Goal: Task Accomplishment & Management: Complete application form

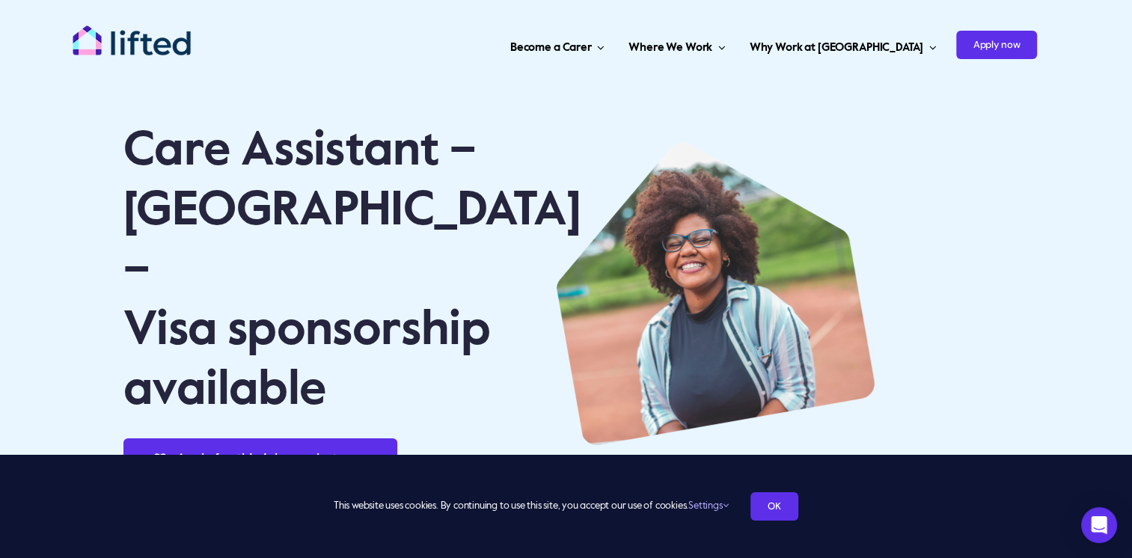
click at [150, 46] on img "lifted-logo" at bounding box center [132, 40] width 120 height 31
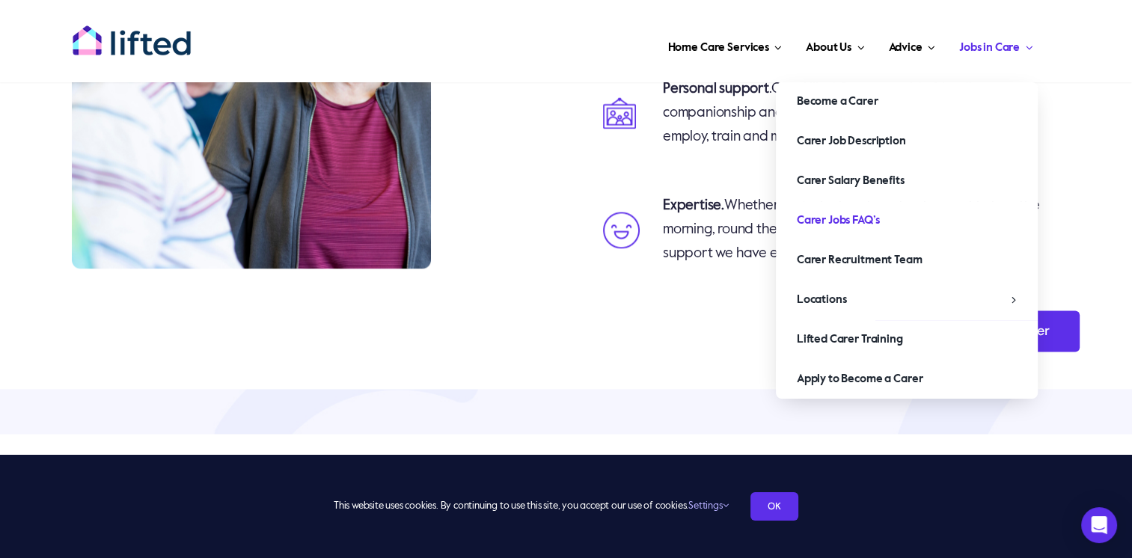
scroll to position [2169, 0]
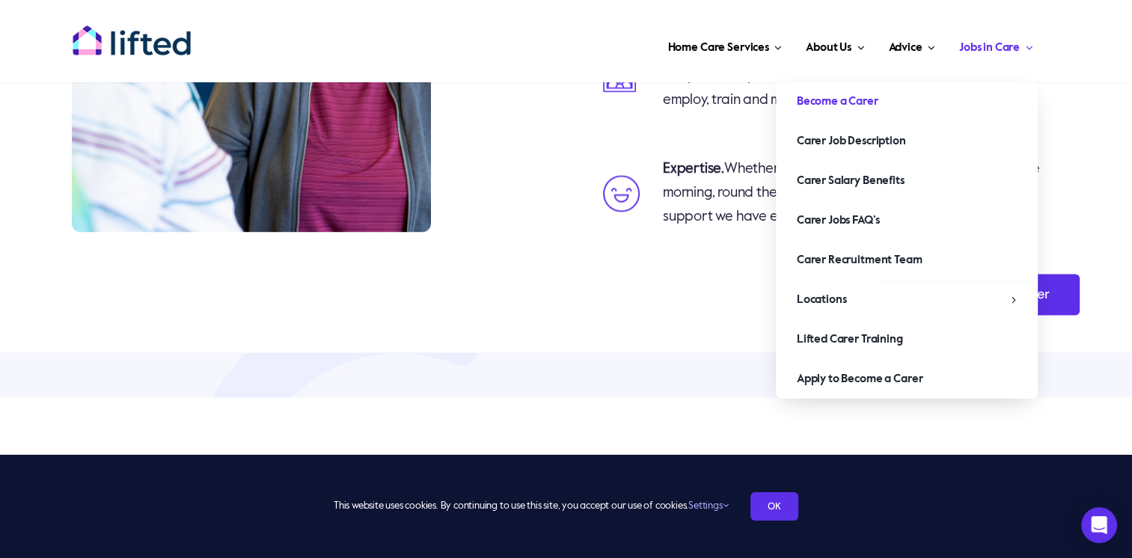
click at [924, 104] on link "Become a Carer" at bounding box center [907, 101] width 262 height 39
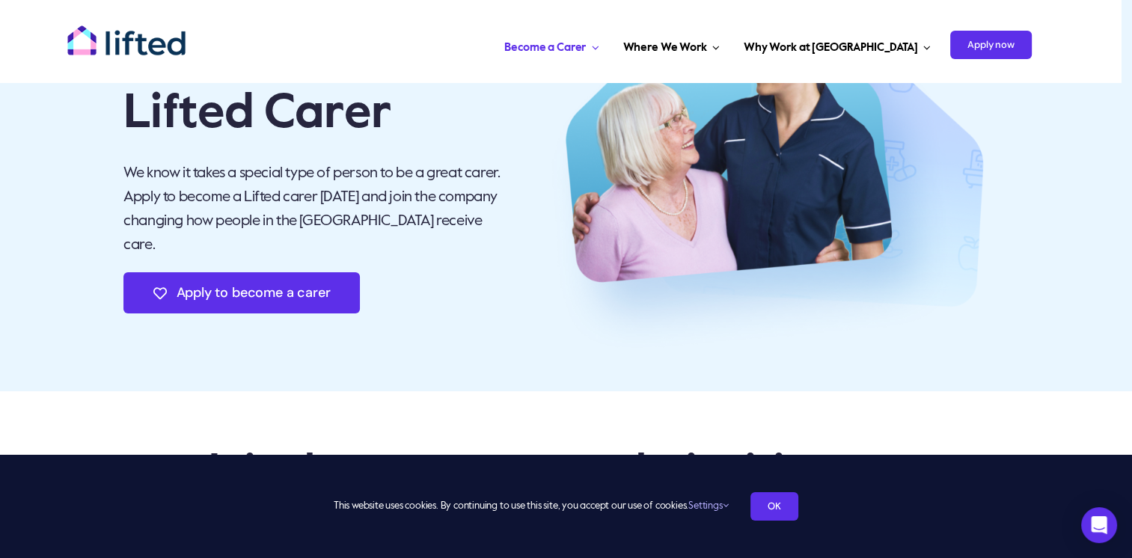
scroll to position [150, 0]
